Goal: Information Seeking & Learning: Learn about a topic

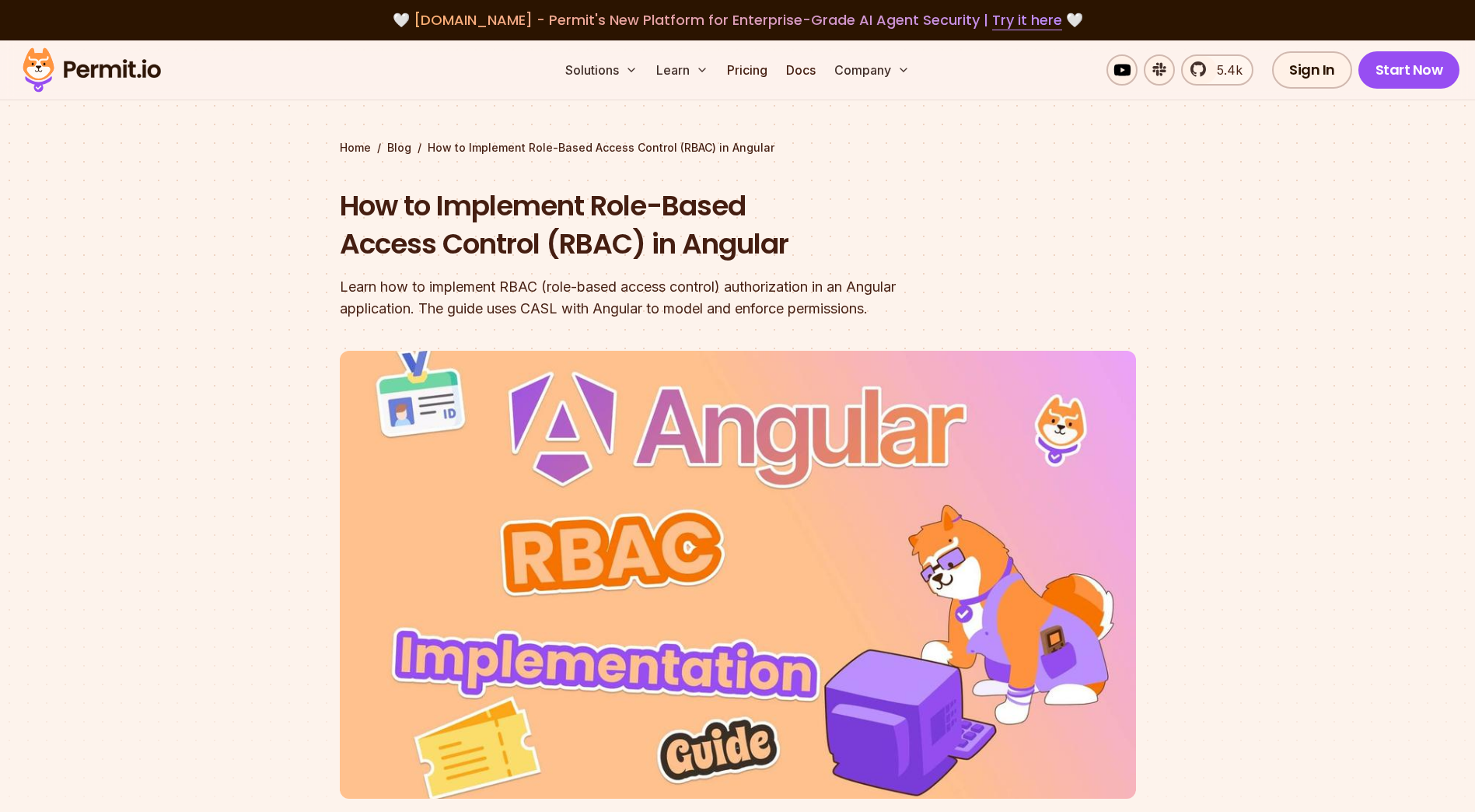
drag, startPoint x: 1219, startPoint y: 514, endPoint x: 1275, endPoint y: 118, distance: 399.9
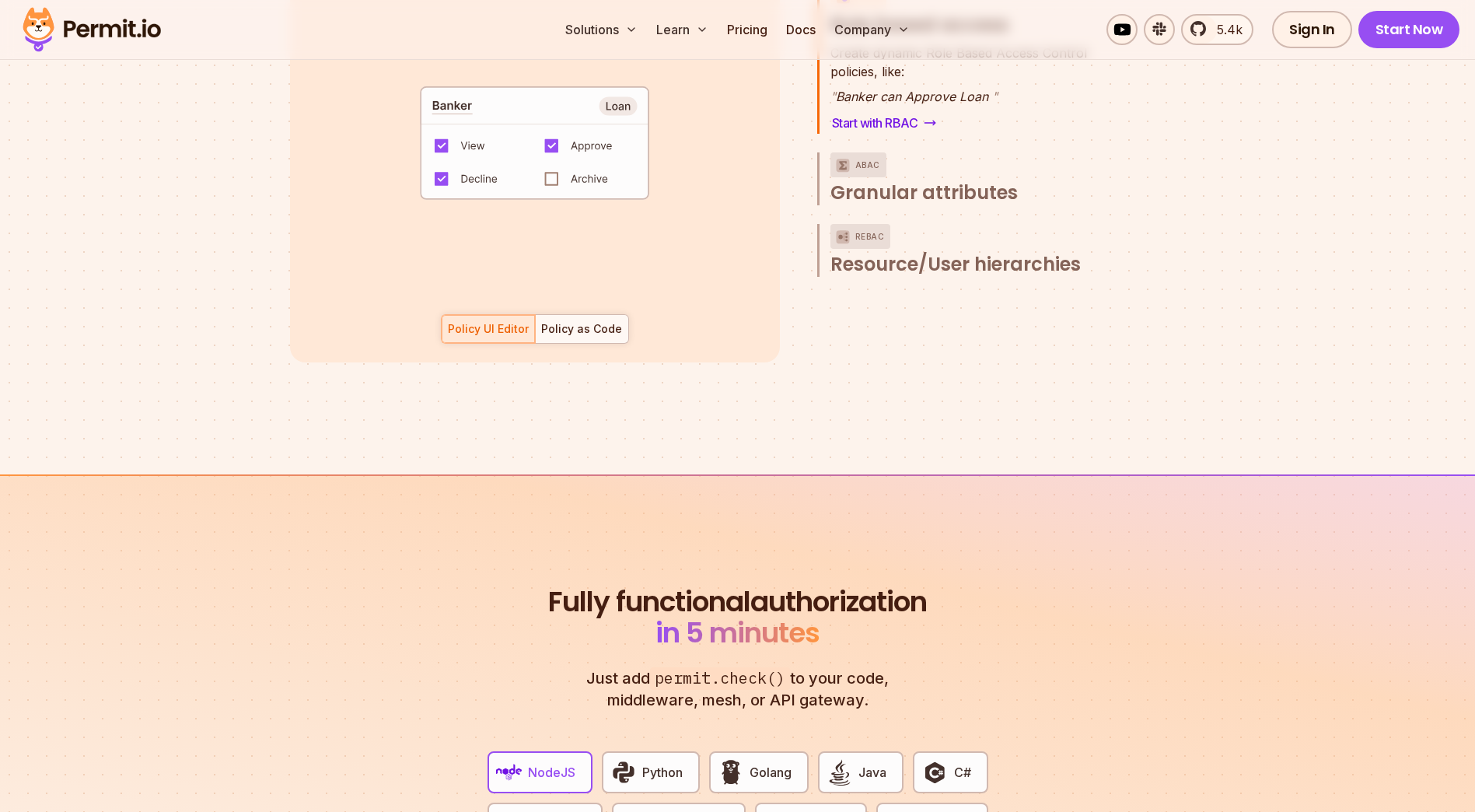
scroll to position [2099, 0]
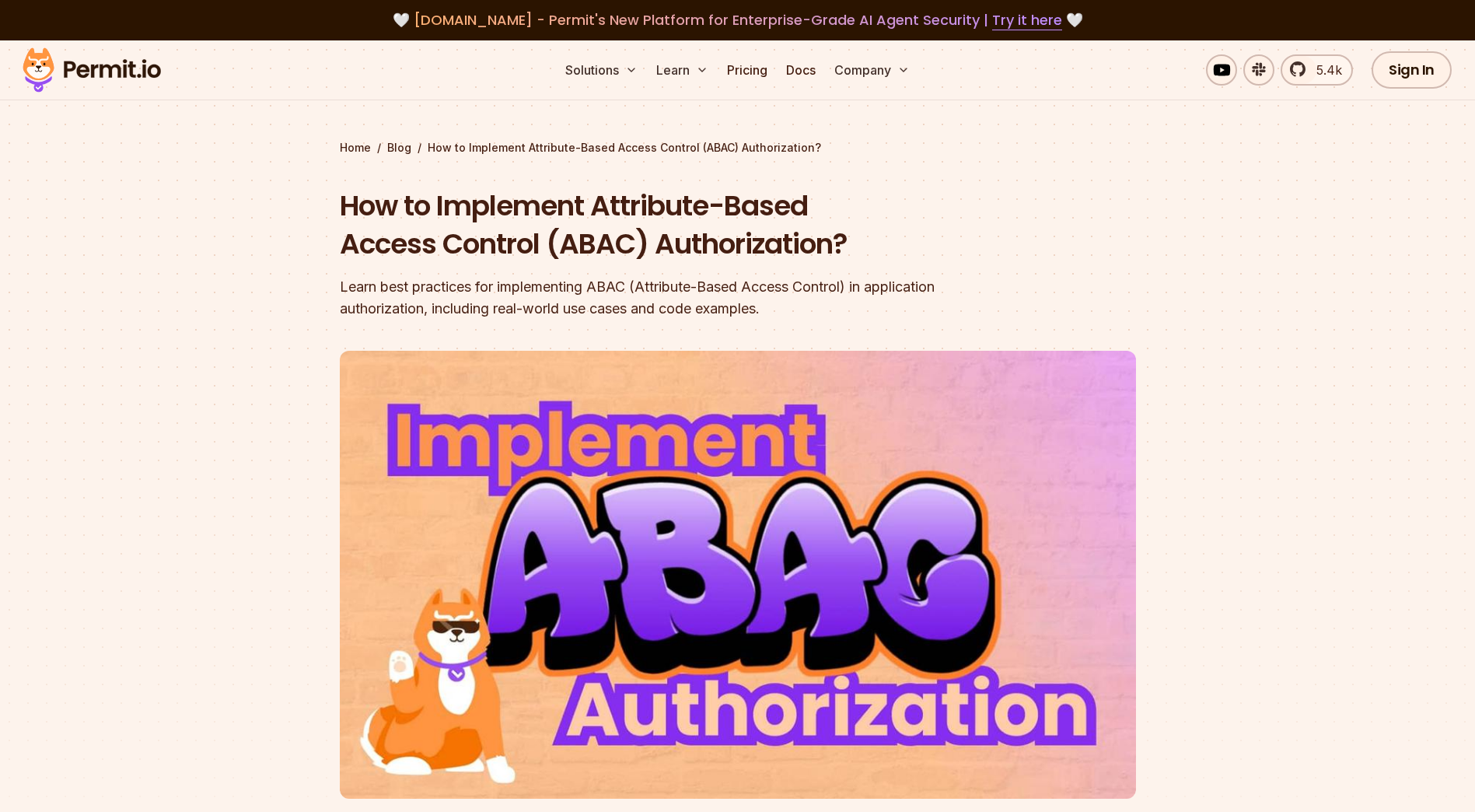
drag, startPoint x: 829, startPoint y: 546, endPoint x: 826, endPoint y: 139, distance: 407.0
